Goal: Task Accomplishment & Management: Manage account settings

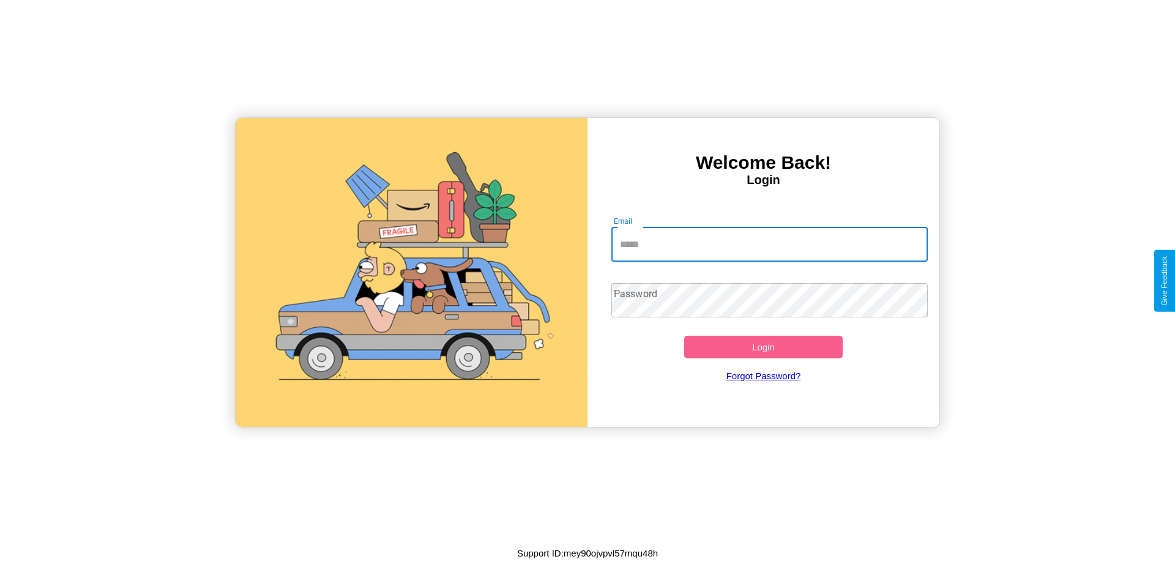
click at [769, 244] on input "Email" at bounding box center [769, 245] width 317 height 34
type input "**********"
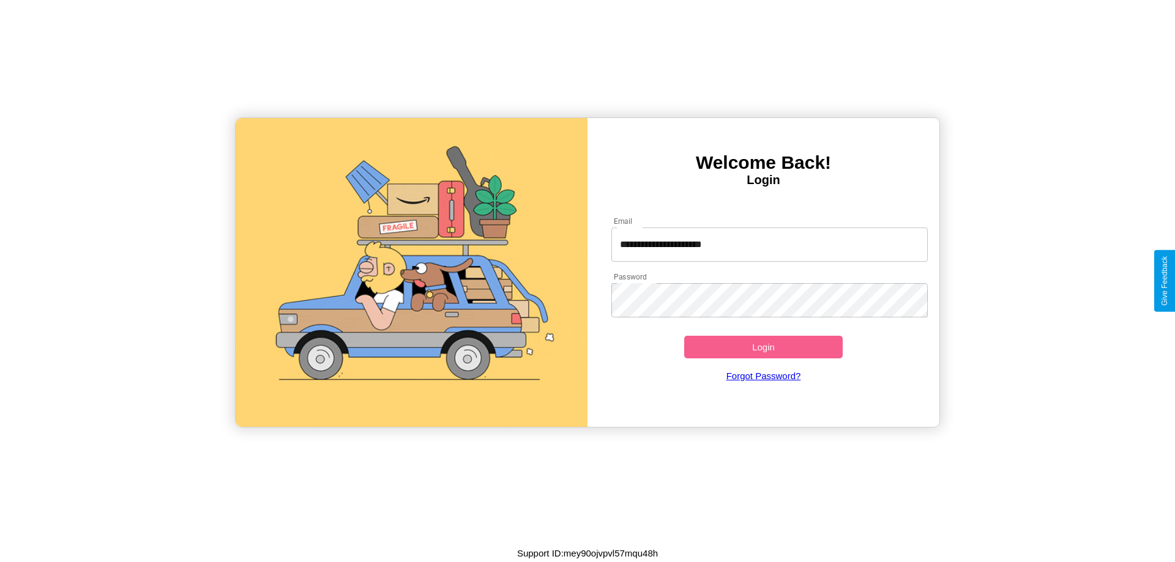
click at [763, 347] on button "Login" at bounding box center [763, 347] width 158 height 23
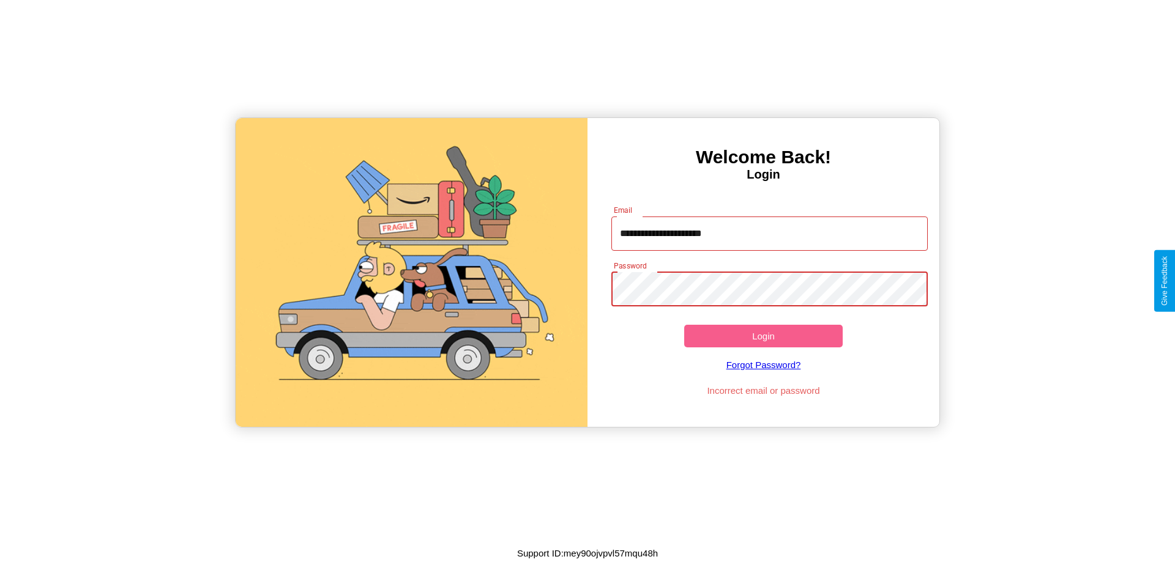
click at [763, 336] on button "Login" at bounding box center [763, 336] width 158 height 23
